Goal: Task Accomplishment & Management: Use online tool/utility

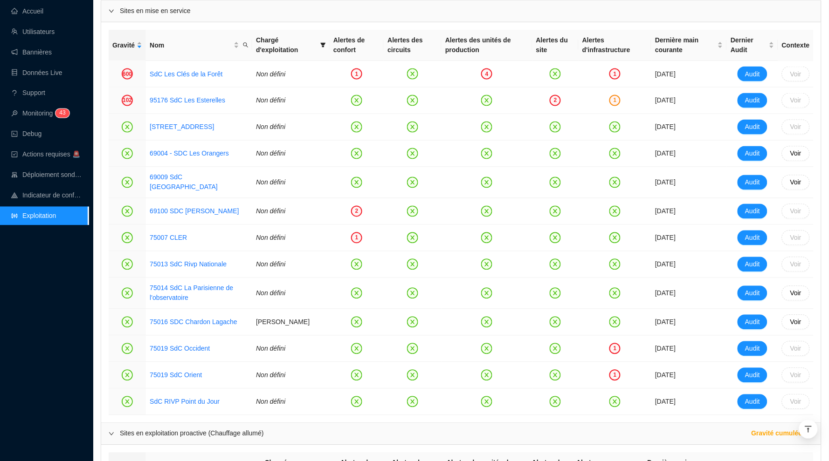
scroll to position [400, 0]
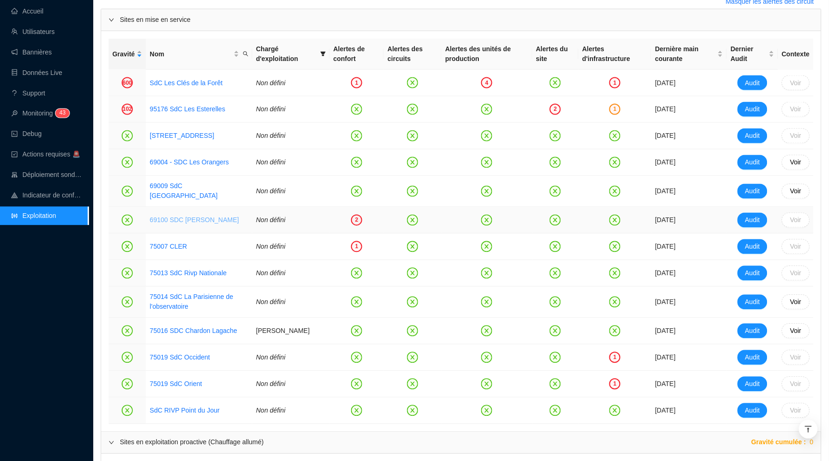
click at [219, 217] on link "69100 SDC [PERSON_NAME]" at bounding box center [194, 220] width 89 height 7
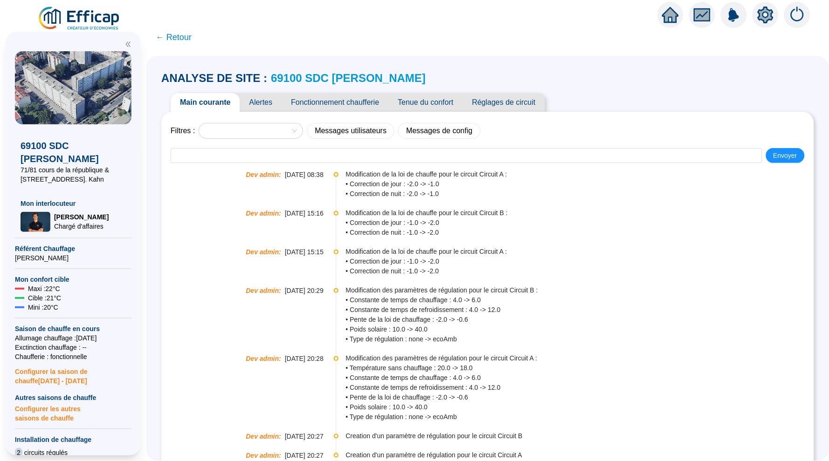
click at [244, 93] on div "Main courante Alertes Fonctionnement chaufferie Tenue du confort Réglages de ci…" at bounding box center [358, 102] width 374 height 19
click at [264, 95] on span "Alertes" at bounding box center [261, 102] width 42 height 19
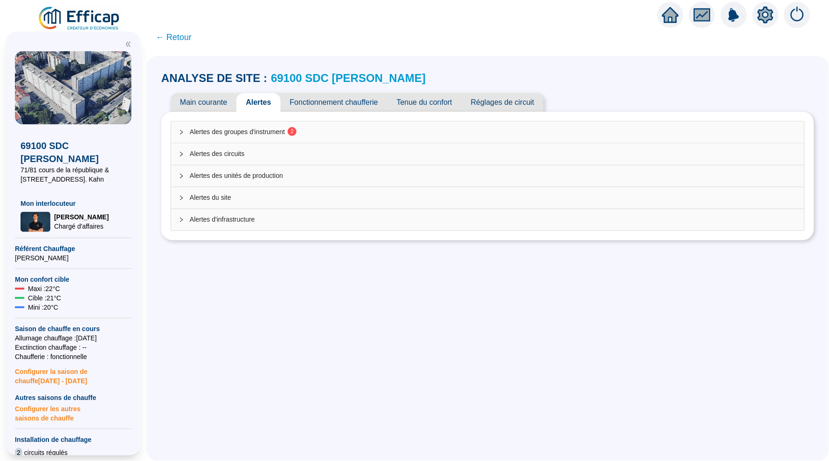
click at [334, 125] on div "Alertes des groupes d'instrument 2" at bounding box center [487, 132] width 633 height 21
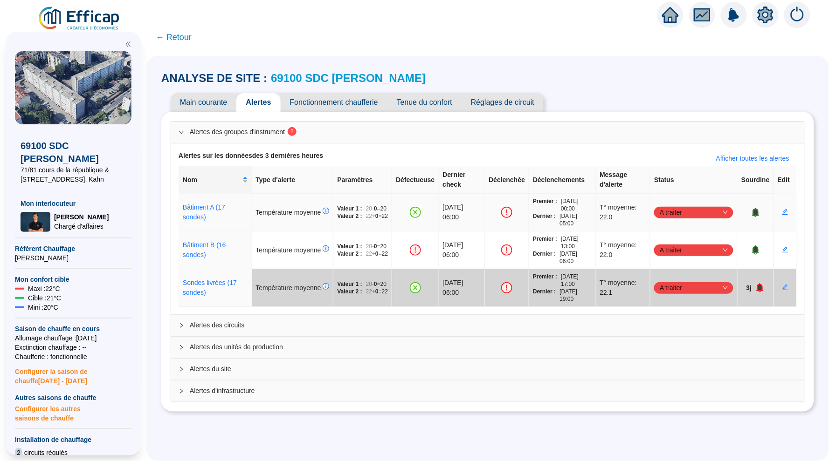
click at [724, 213] on icon "down" at bounding box center [725, 213] width 6 height 6
click at [692, 254] on div "Traité" at bounding box center [693, 258] width 64 height 10
click at [377, 321] on span "Alertes des circuits" at bounding box center [493, 326] width 607 height 10
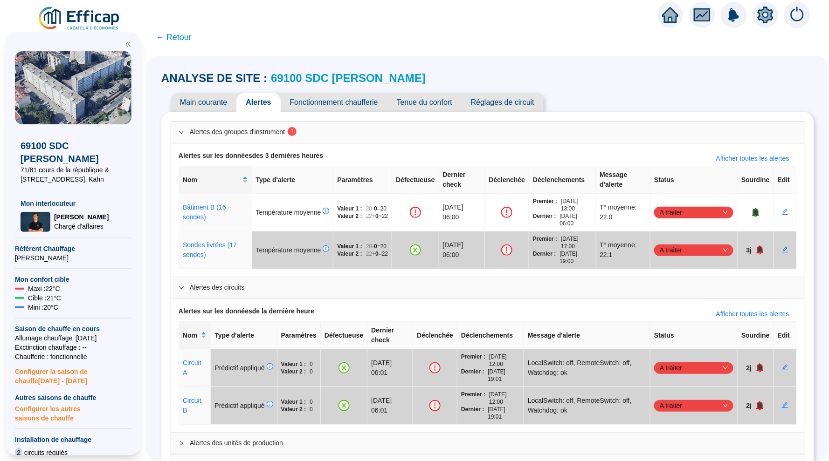
click at [213, 101] on span "Main courante" at bounding box center [204, 102] width 66 height 19
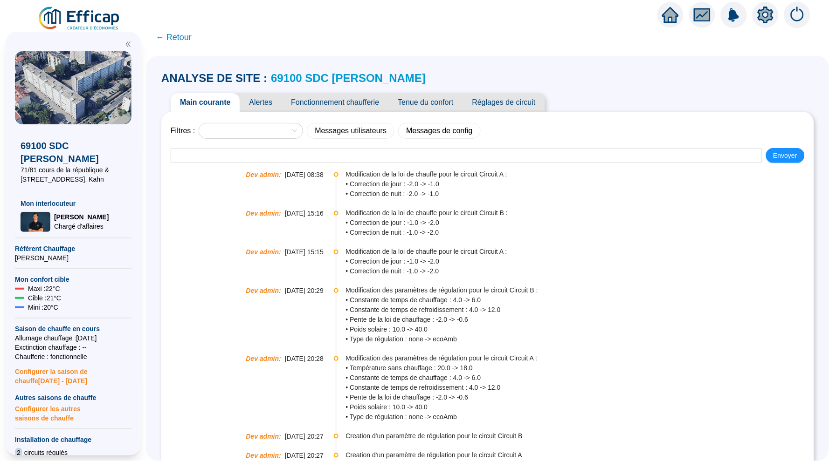
click at [176, 38] on span "← Retour" at bounding box center [174, 37] width 36 height 13
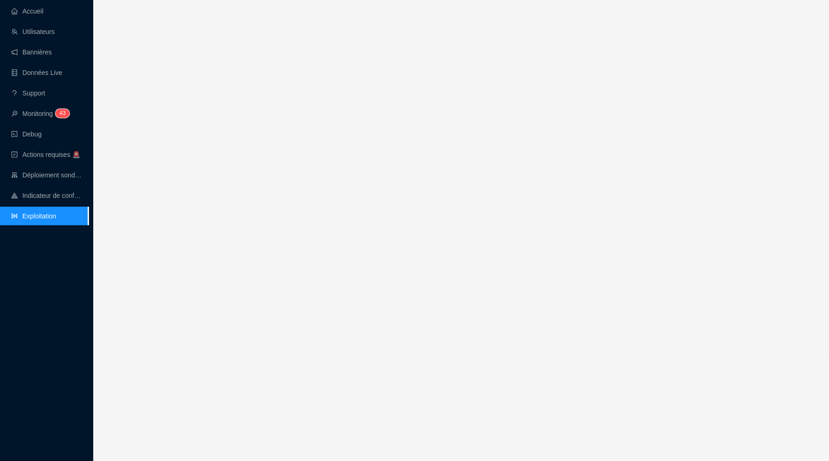
scroll to position [400, 0]
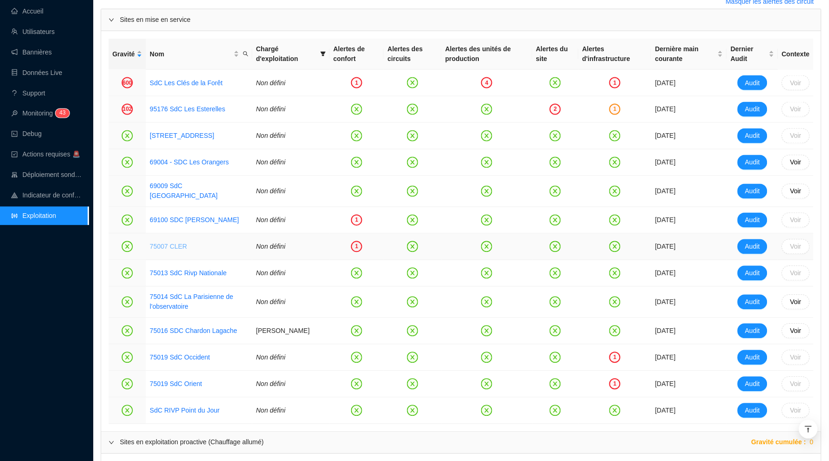
click at [184, 243] on link "75007 CLER" at bounding box center [168, 246] width 37 height 7
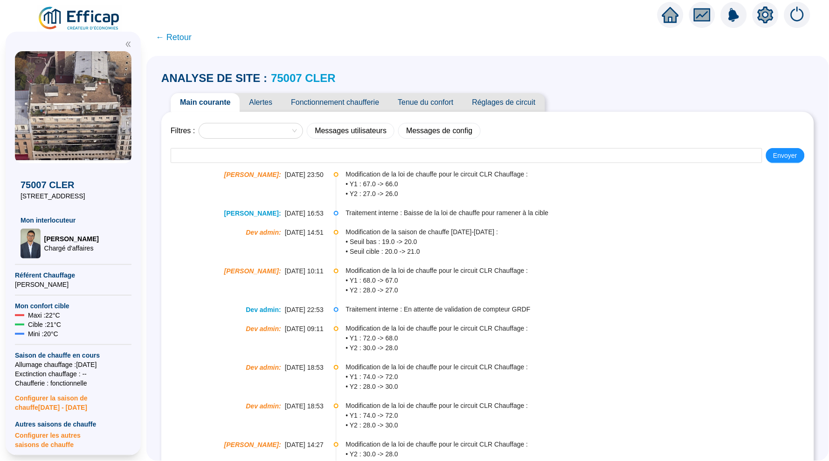
click at [271, 105] on span "Alertes" at bounding box center [261, 102] width 42 height 19
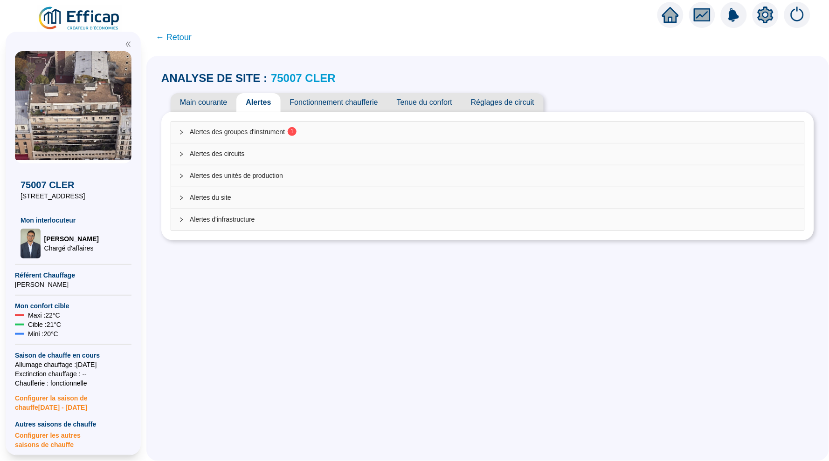
click at [361, 136] on span "Alertes des groupes d'instrument 1" at bounding box center [493, 132] width 607 height 10
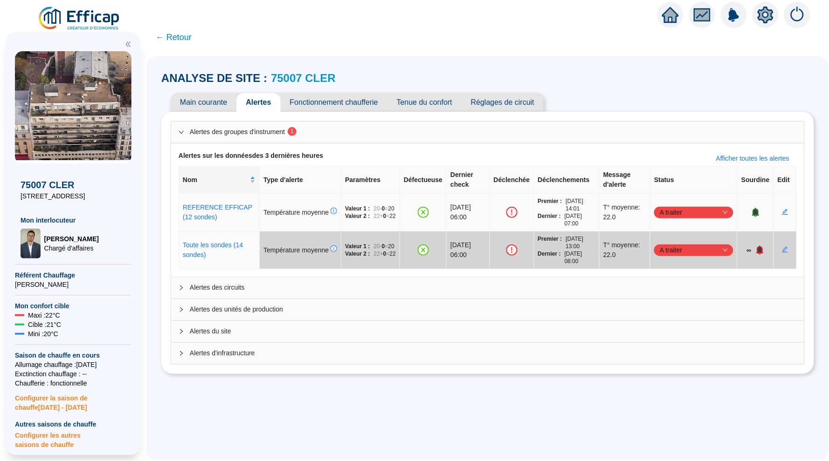
click at [720, 207] on span "A traiter" at bounding box center [693, 212] width 68 height 14
click at [687, 258] on div "Traité" at bounding box center [693, 258] width 64 height 10
click at [436, 100] on span "Tenue du confort" at bounding box center [424, 102] width 74 height 19
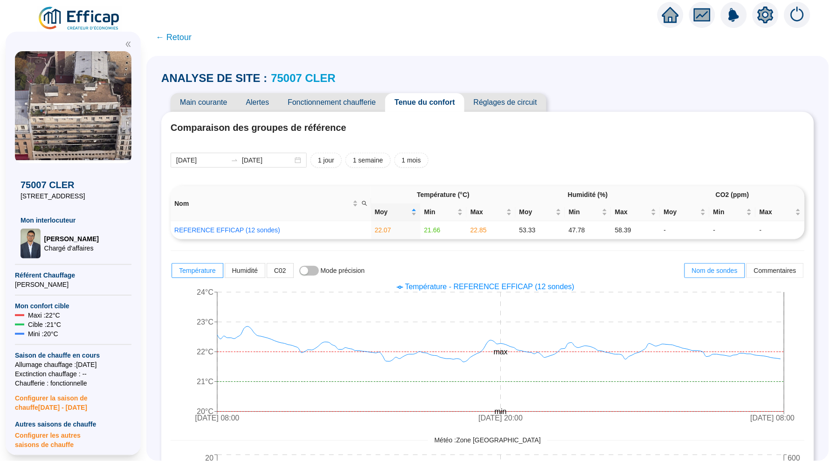
click at [524, 101] on span "Réglages de circuit" at bounding box center [505, 102] width 82 height 19
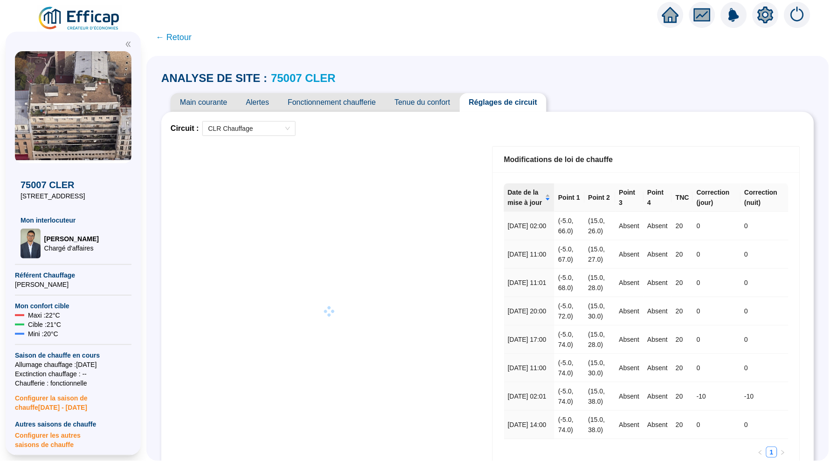
click at [364, 99] on span "Fonctionnement chaufferie" at bounding box center [331, 102] width 107 height 19
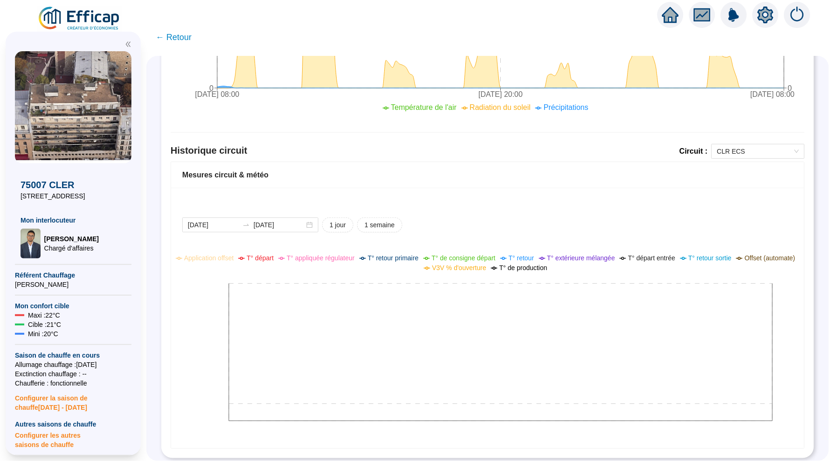
click at [793, 157] on div "Historique circuit Circuit : CLR ECS" at bounding box center [488, 153] width 634 height 18
click at [793, 156] on div "CLR ECS" at bounding box center [757, 151] width 93 height 15
click at [743, 188] on div "CLR Chauffage" at bounding box center [757, 182] width 89 height 15
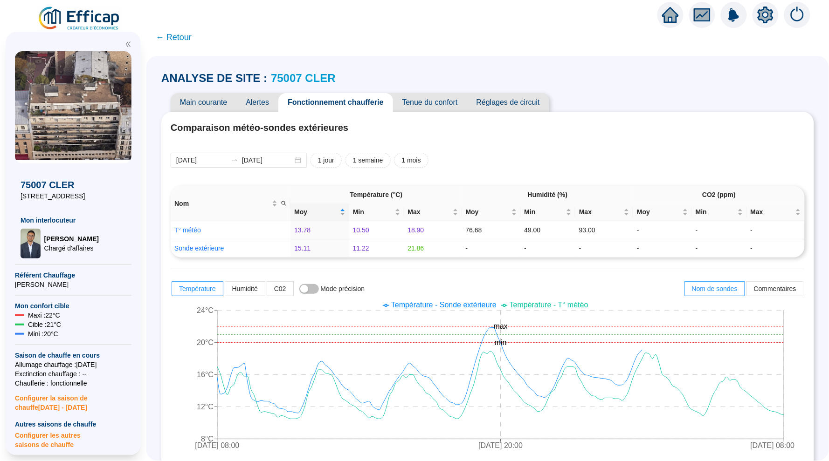
click at [188, 31] on span "← Retour" at bounding box center [174, 37] width 36 height 13
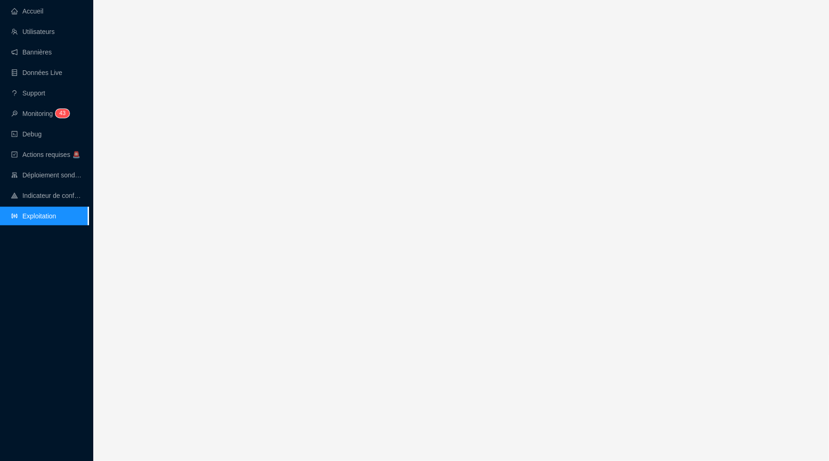
scroll to position [400, 0]
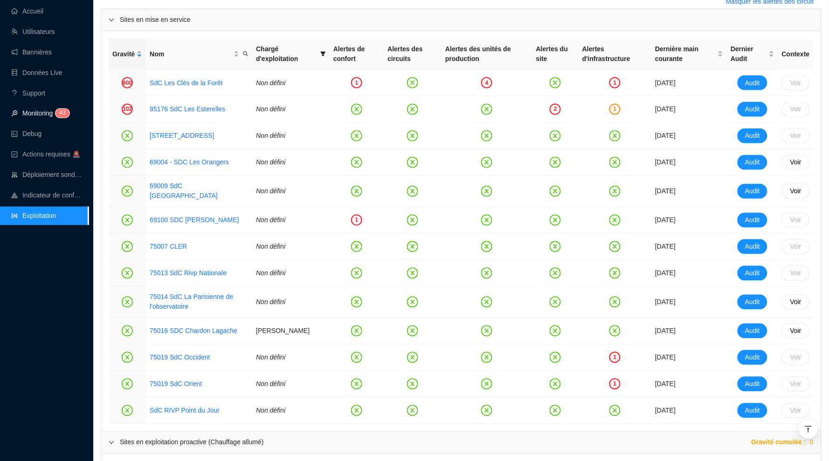
click at [45, 115] on link "Monitoring 4 3" at bounding box center [38, 113] width 55 height 7
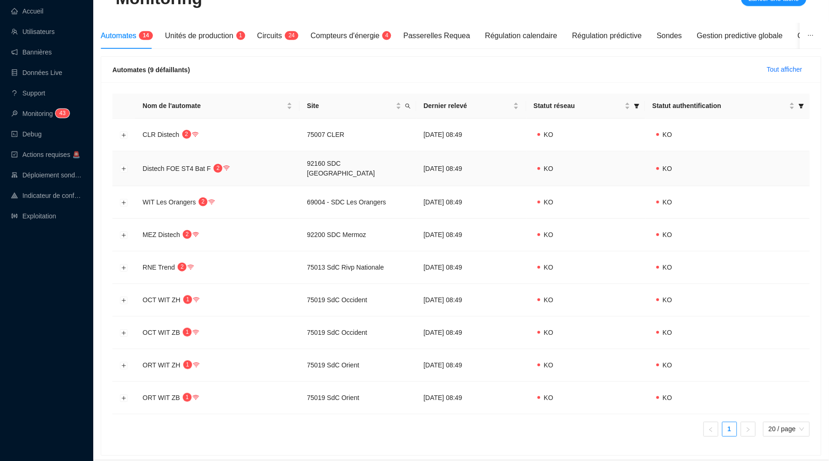
scroll to position [107, 0]
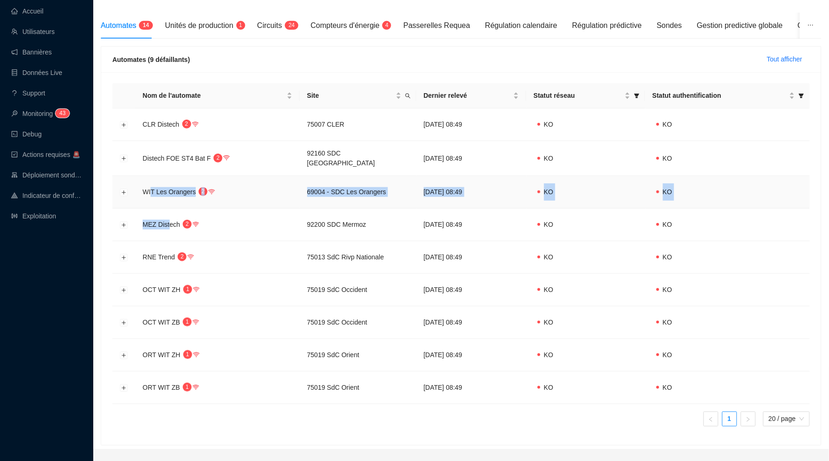
drag, startPoint x: 170, startPoint y: 221, endPoint x: 151, endPoint y: 190, distance: 37.0
click at [151, 190] on tbody "CLR Distech 2 75007 CLER [DATE] 08:49 [GEOGRAPHIC_DATA] Bat F 2 92160 SDC [GEOG…" at bounding box center [460, 257] width 697 height 296
click at [193, 189] on span "WIT Les Orangers" at bounding box center [169, 191] width 53 height 7
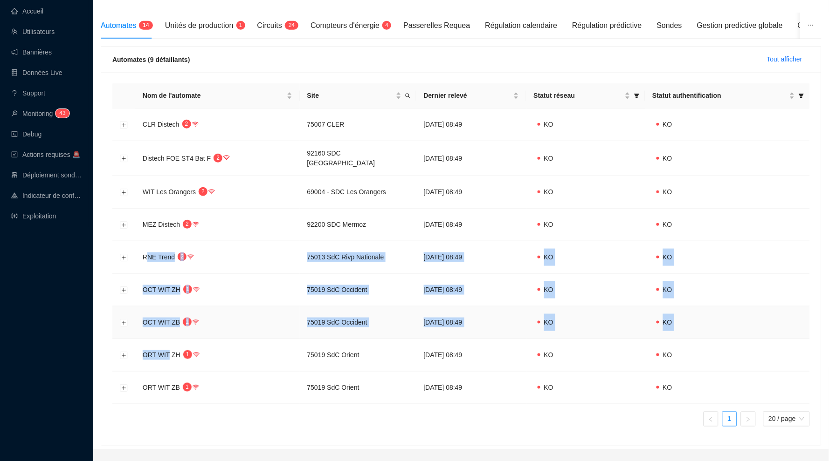
drag, startPoint x: 149, startPoint y: 250, endPoint x: 170, endPoint y: 354, distance: 106.1
click at [170, 352] on tbody "CLR Distech 2 75007 CLER [DATE] 08:49 [GEOGRAPHIC_DATA] Bat F 2 92160 SDC [GEOG…" at bounding box center [460, 257] width 697 height 296
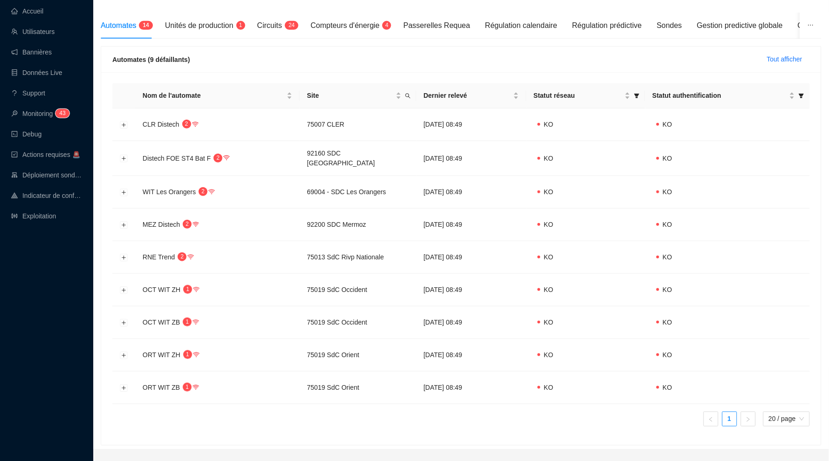
click at [218, 398] on div "Nom de l'automate Site Dernier relevé Statut réseau Statut authentification CLR…" at bounding box center [460, 254] width 697 height 343
